Goal: Check status: Check status

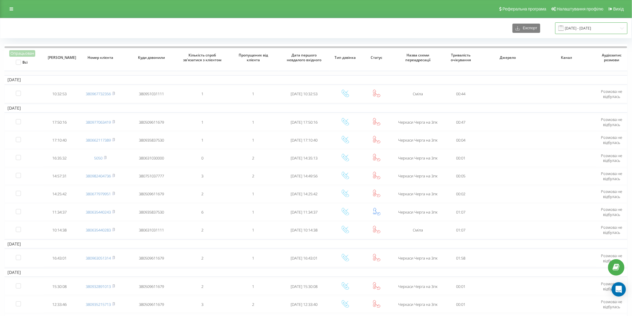
click at [605, 31] on input "06.10.2024 - 06.11.2024" at bounding box center [591, 28] width 72 height 12
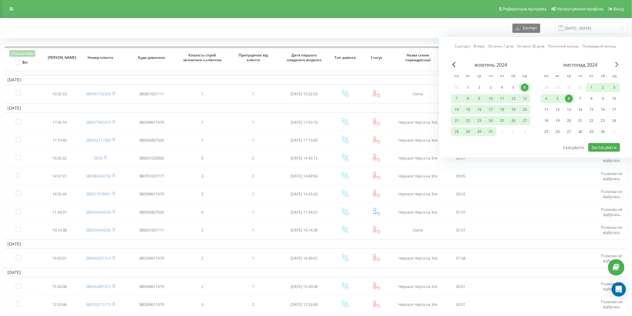
click at [617, 65] on span "Next Month" at bounding box center [618, 64] width 4 height 5
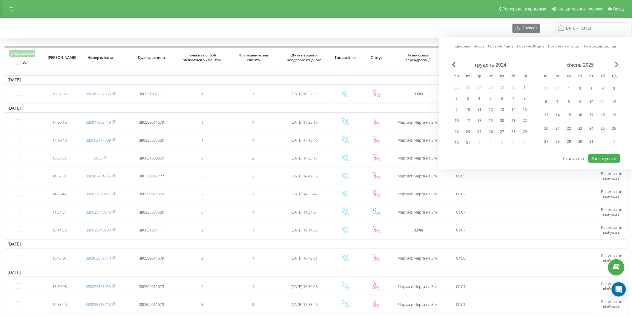
click at [617, 65] on span "Next Month" at bounding box center [618, 64] width 4 height 5
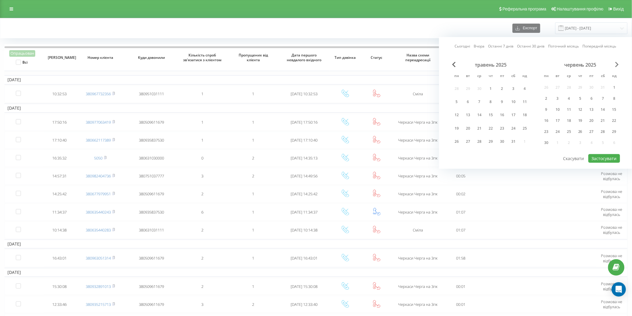
click at [617, 65] on span "Next Month" at bounding box center [618, 64] width 4 height 5
click at [579, 120] on div "21" at bounding box center [581, 121] width 8 height 8
click at [611, 151] on button "Застосувати" at bounding box center [605, 147] width 32 height 9
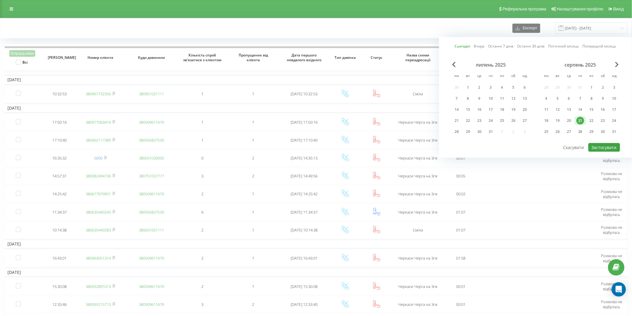
type input "21.08.2025 - 21.08.2025"
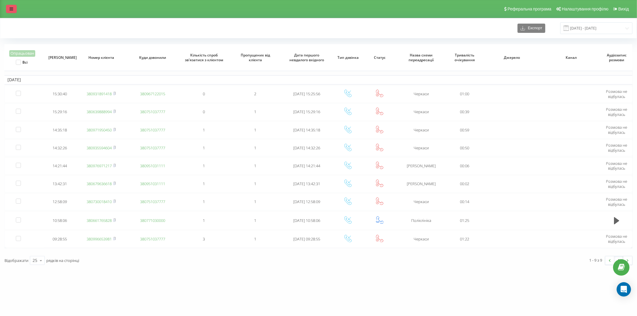
click at [7, 11] on link at bounding box center [11, 9] width 11 height 8
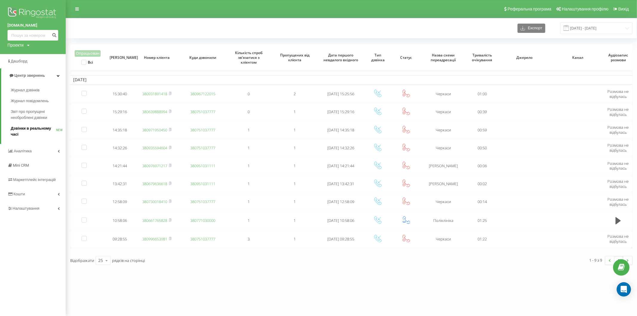
click at [32, 130] on span "Дзвінки в реальному часі" at bounding box center [33, 131] width 45 height 12
